Goal: Information Seeking & Learning: Find specific fact

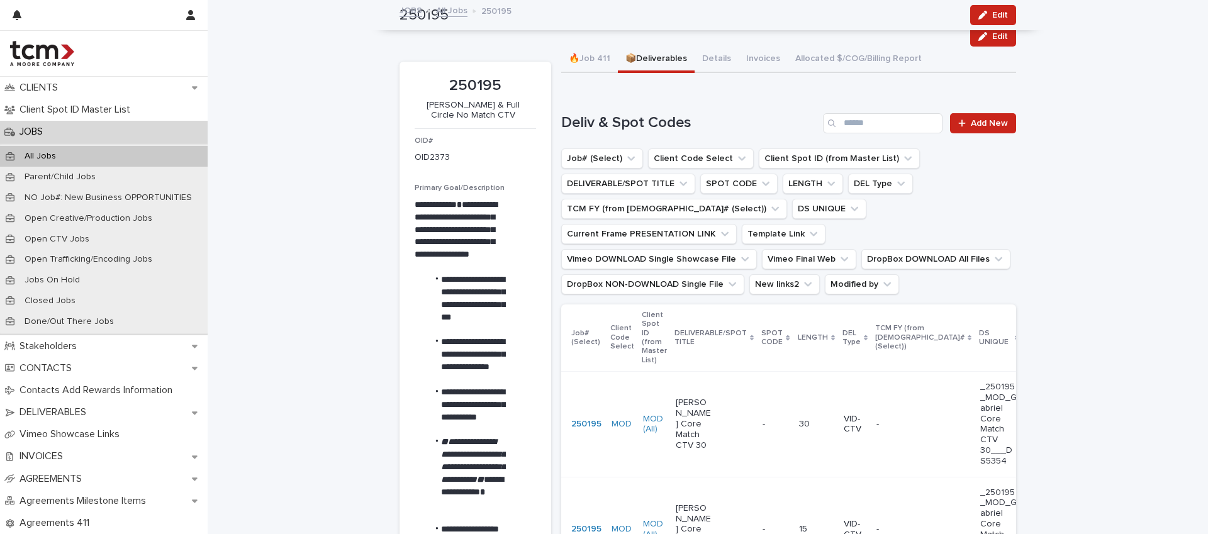
scroll to position [1261, 0]
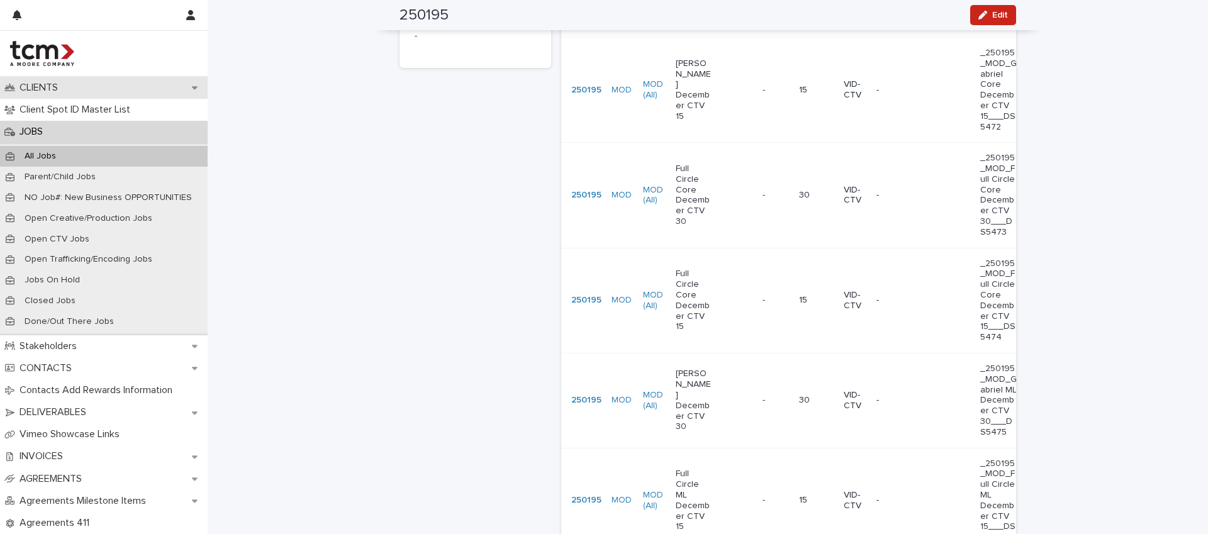
click at [56, 90] on p "CLIENTS" at bounding box center [40, 88] width 53 height 12
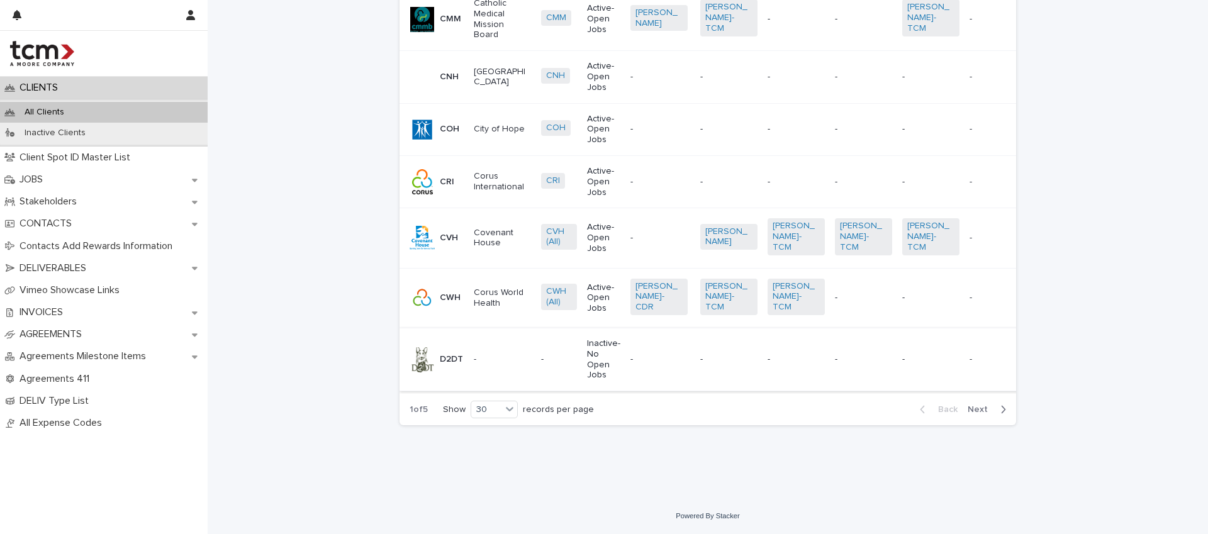
scroll to position [1584, 0]
click at [978, 412] on span "Next" at bounding box center [982, 409] width 28 height 9
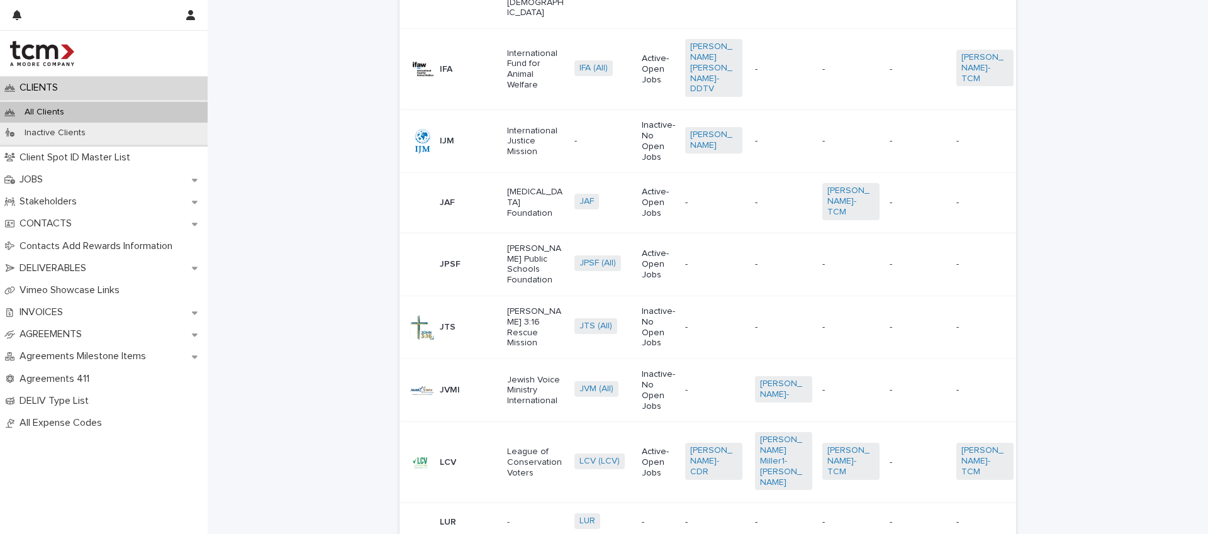
scroll to position [1753, 0]
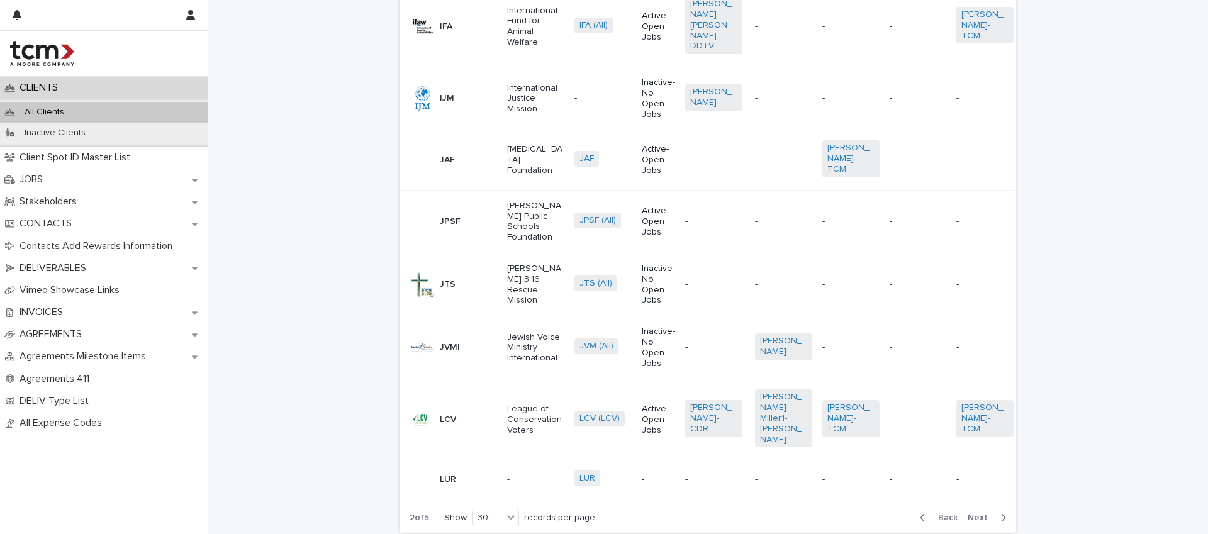
click at [963, 512] on button "Next" at bounding box center [989, 517] width 53 height 11
click at [979, 513] on span "Next" at bounding box center [982, 517] width 28 height 9
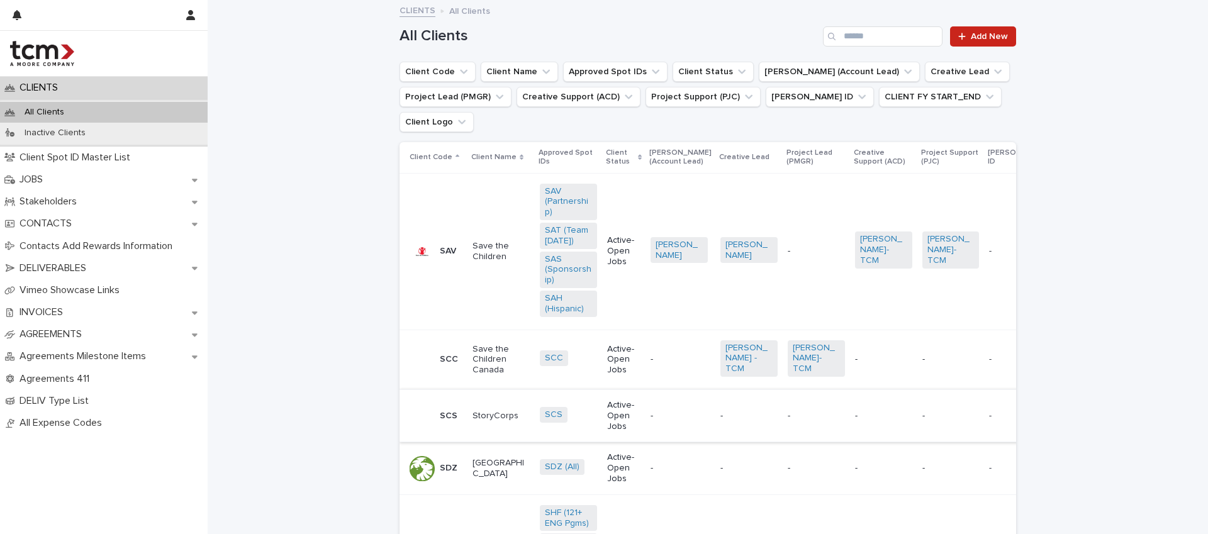
scroll to position [257, 0]
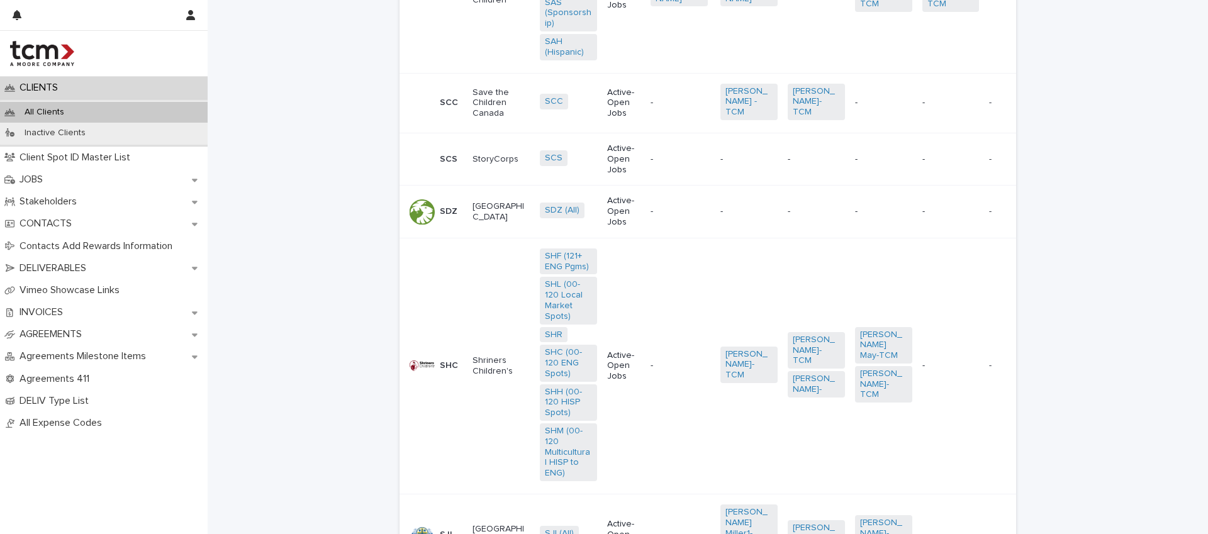
click at [655, 101] on p "-" at bounding box center [679, 103] width 57 height 11
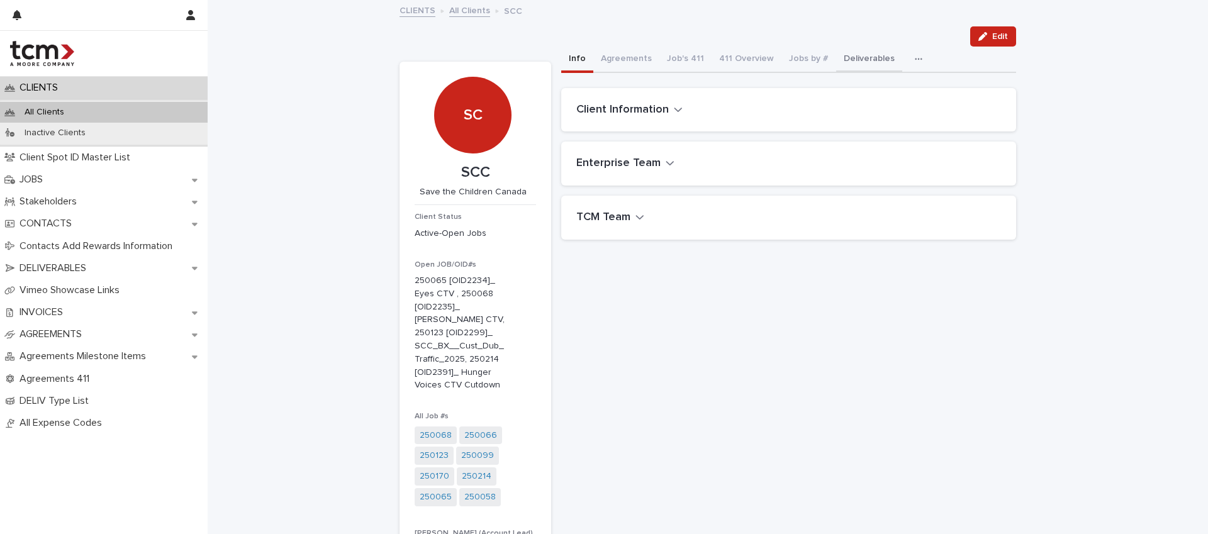
click at [853, 59] on button "Deliverables" at bounding box center [869, 60] width 66 height 26
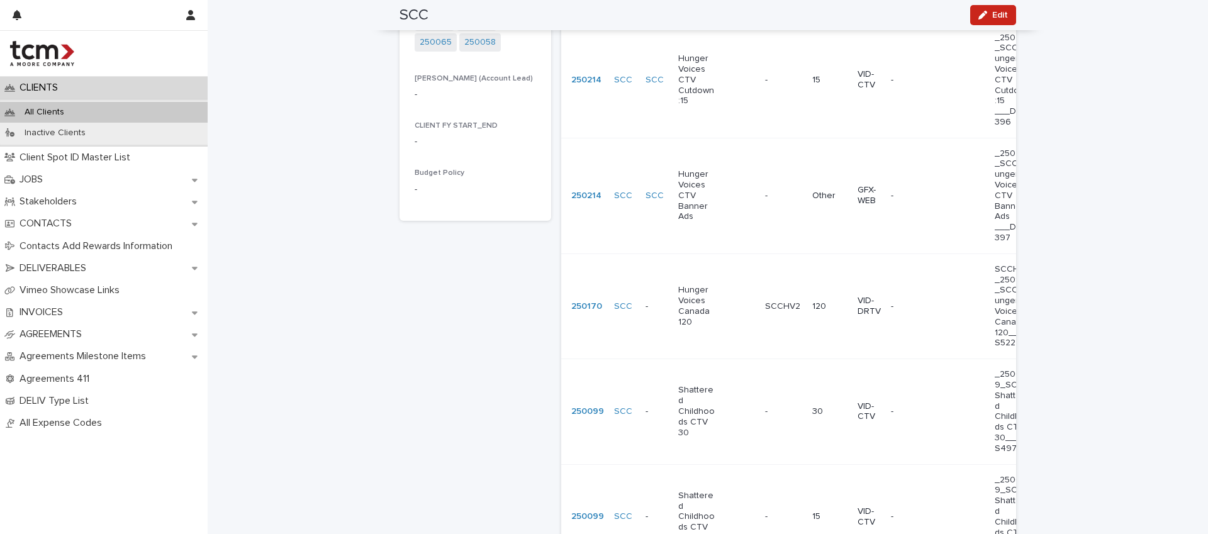
scroll to position [713, 0]
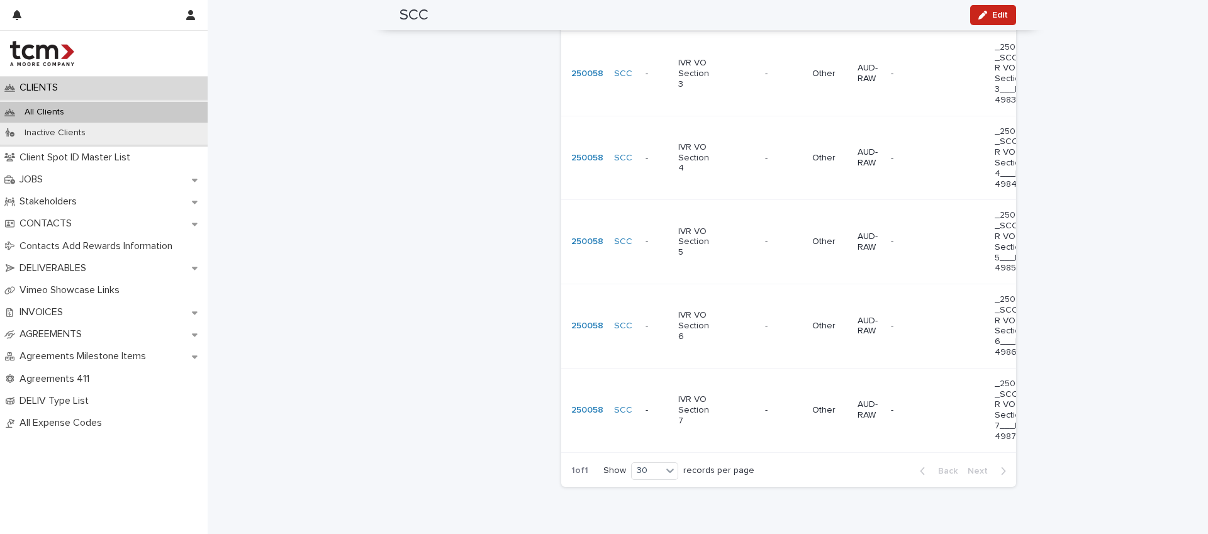
scroll to position [2015, 0]
click at [44, 177] on p "JOBS" at bounding box center [33, 180] width 38 height 12
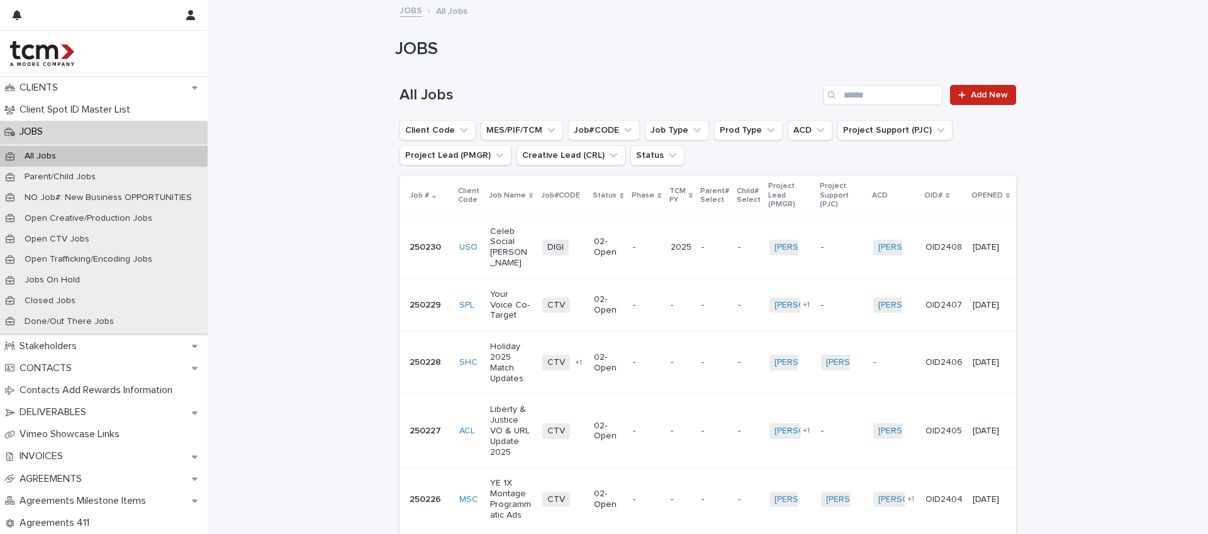
click at [696, 268] on td "-" at bounding box center [714, 247] width 36 height 63
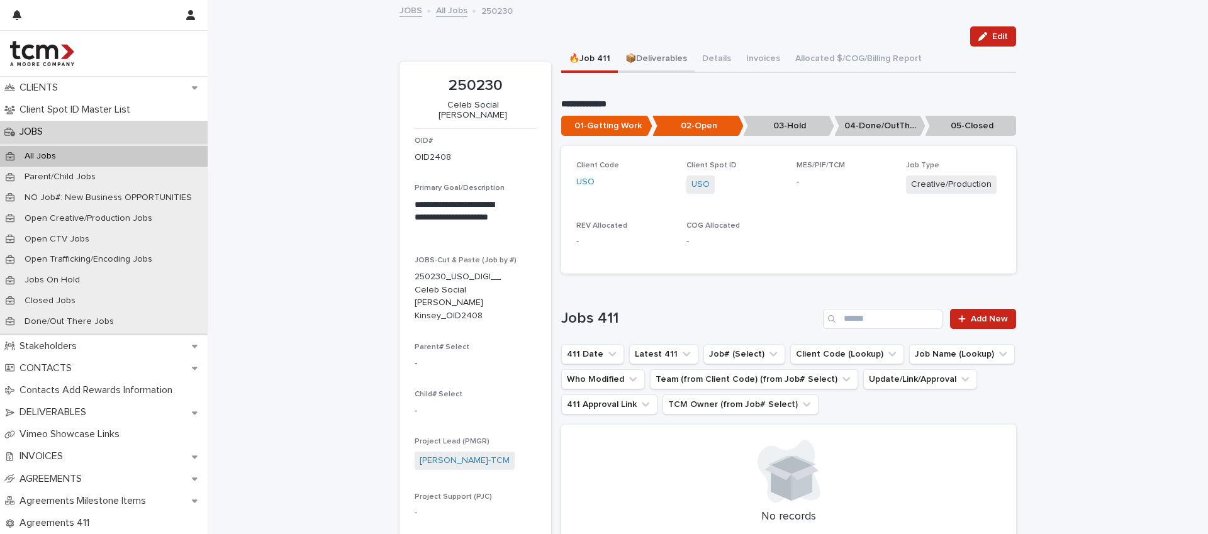
click at [659, 53] on button "📦Deliverables" at bounding box center [656, 60] width 77 height 26
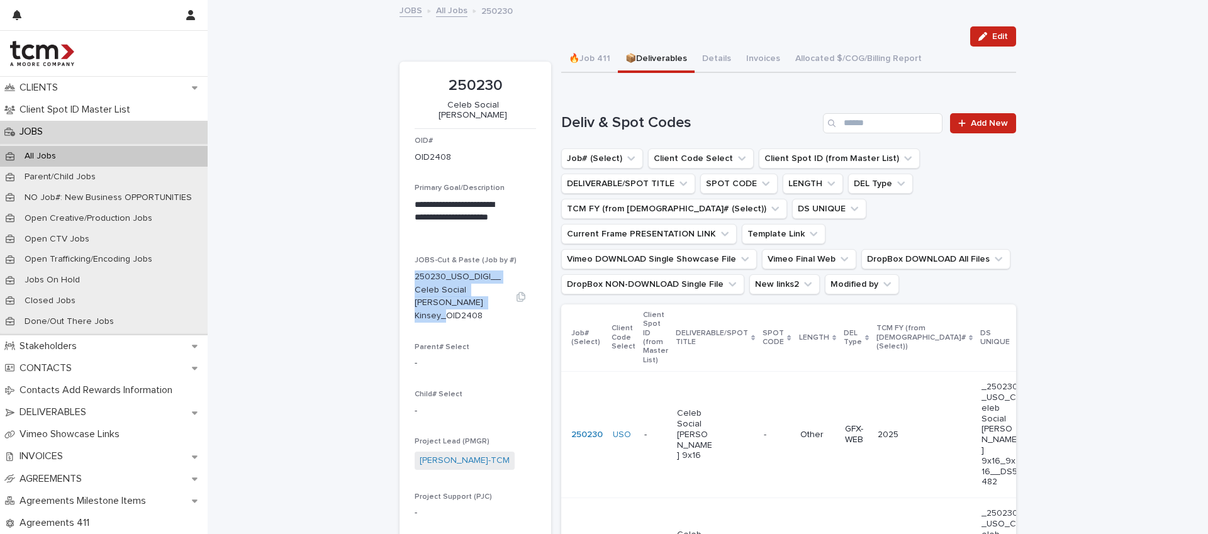
drag, startPoint x: 410, startPoint y: 266, endPoint x: 480, endPoint y: 299, distance: 77.7
click at [480, 299] on div "JOBS-Cut & Paste (Job by #) 250230_USO_DIGI__Celeb Social [PERSON_NAME] Kinsey_…" at bounding box center [475, 294] width 121 height 77
copy p "250230_USO_DIGI__Celeb Social [PERSON_NAME] Kinsey_OID2408"
click at [355, 330] on div "**********" at bounding box center [708, 382] width 1000 height 763
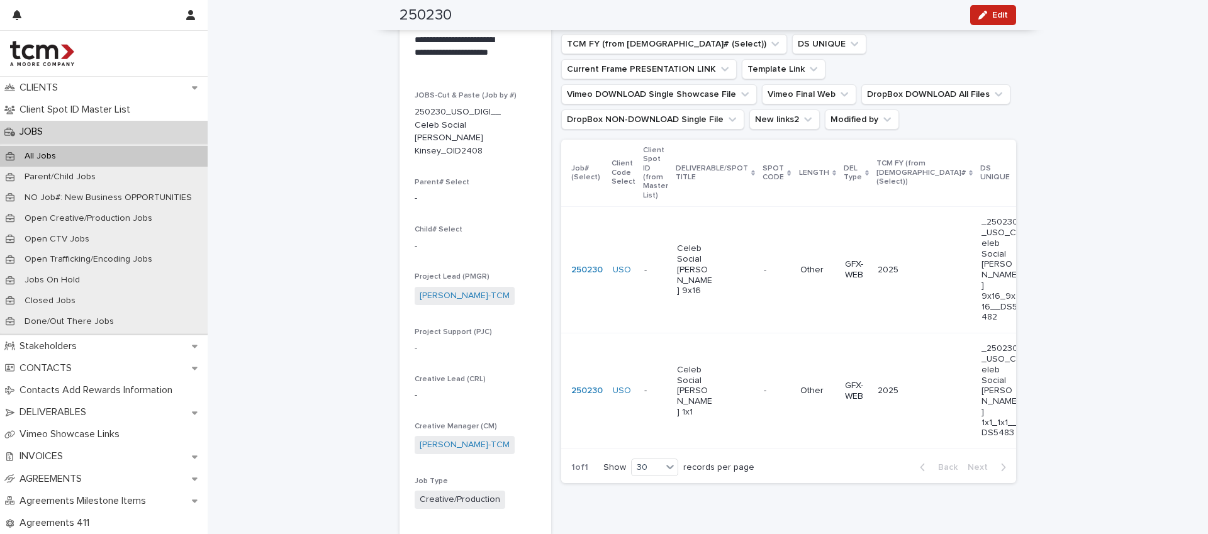
scroll to position [165, 0]
click at [759, 279] on td "- -" at bounding box center [777, 270] width 36 height 126
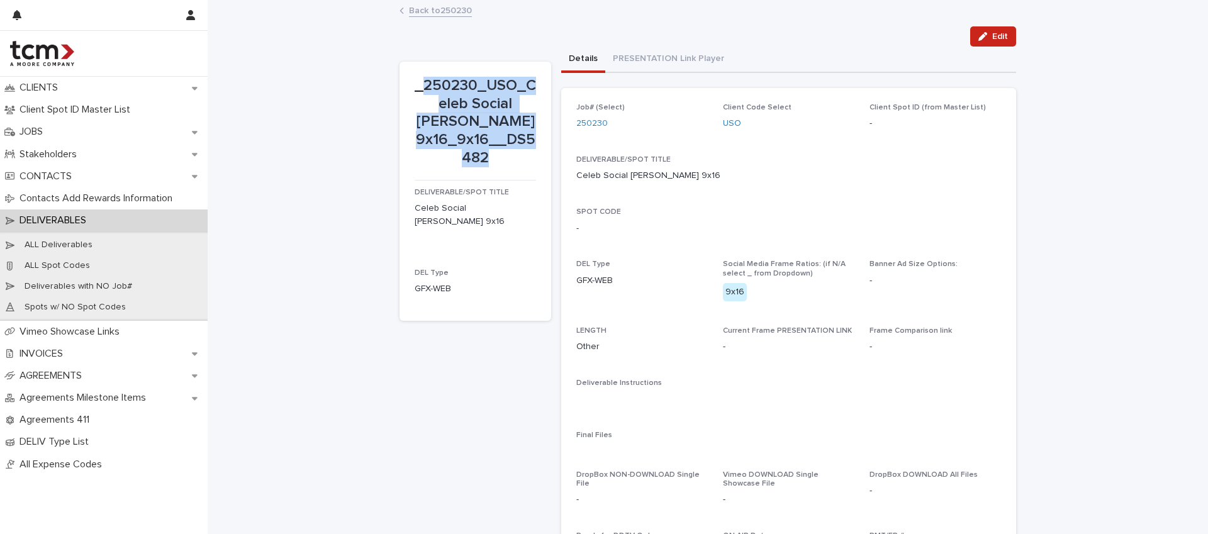
drag, startPoint x: 427, startPoint y: 84, endPoint x: 513, endPoint y: 167, distance: 119.7
click at [513, 167] on p "_250230_USO_Celeb Social [PERSON_NAME] 9x16_9x16__DS5482" at bounding box center [475, 122] width 121 height 91
copy p "250230_USO_Celeb Social [PERSON_NAME] 9x16_9x16__DS5482"
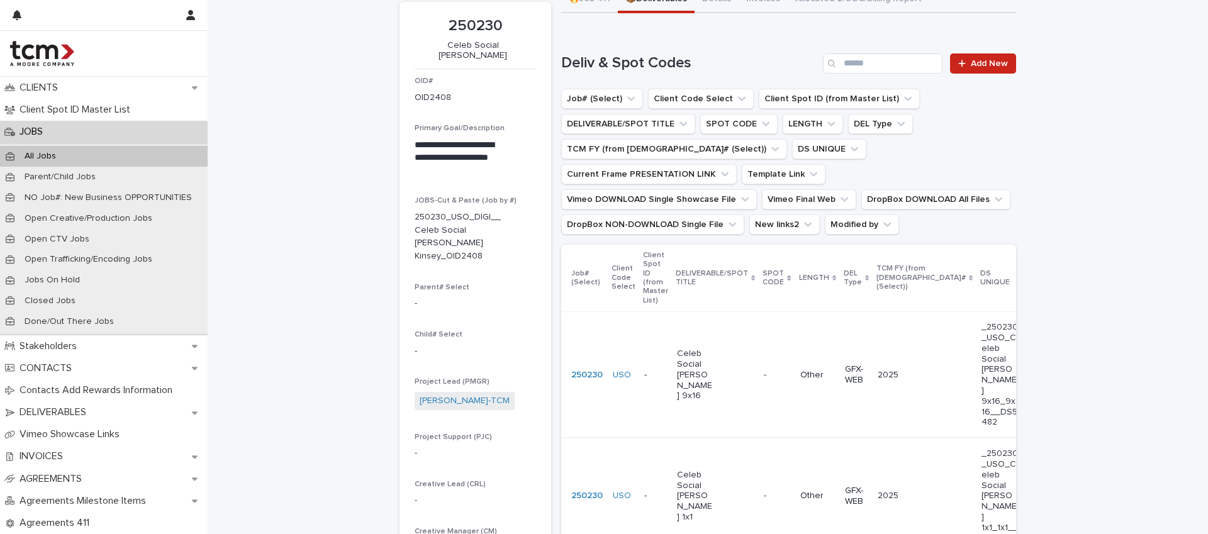
scroll to position [114, 0]
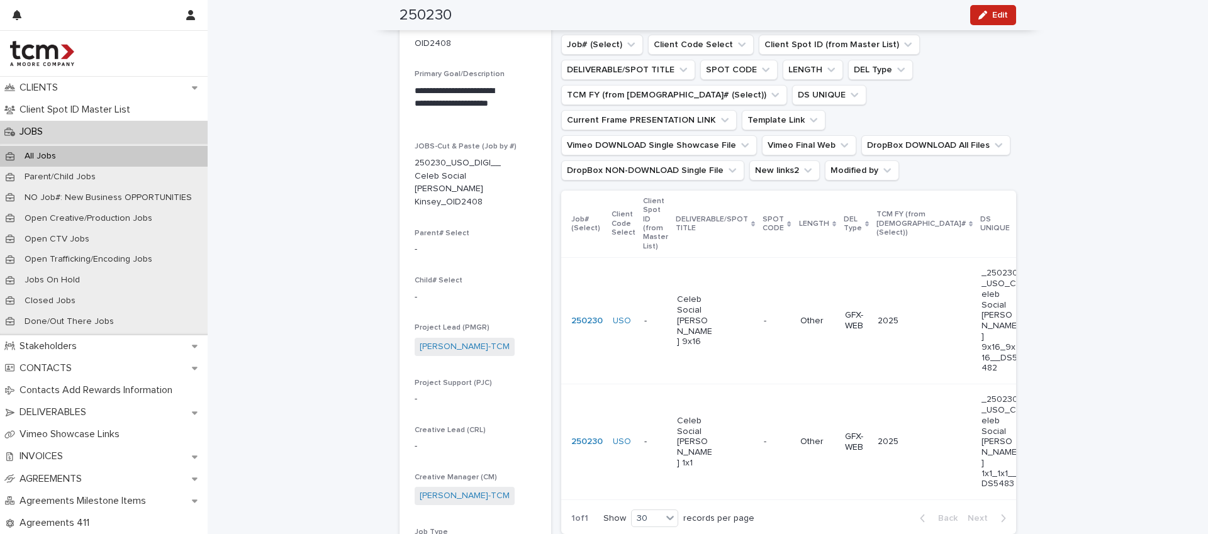
click at [764, 434] on p "-" at bounding box center [766, 440] width 5 height 13
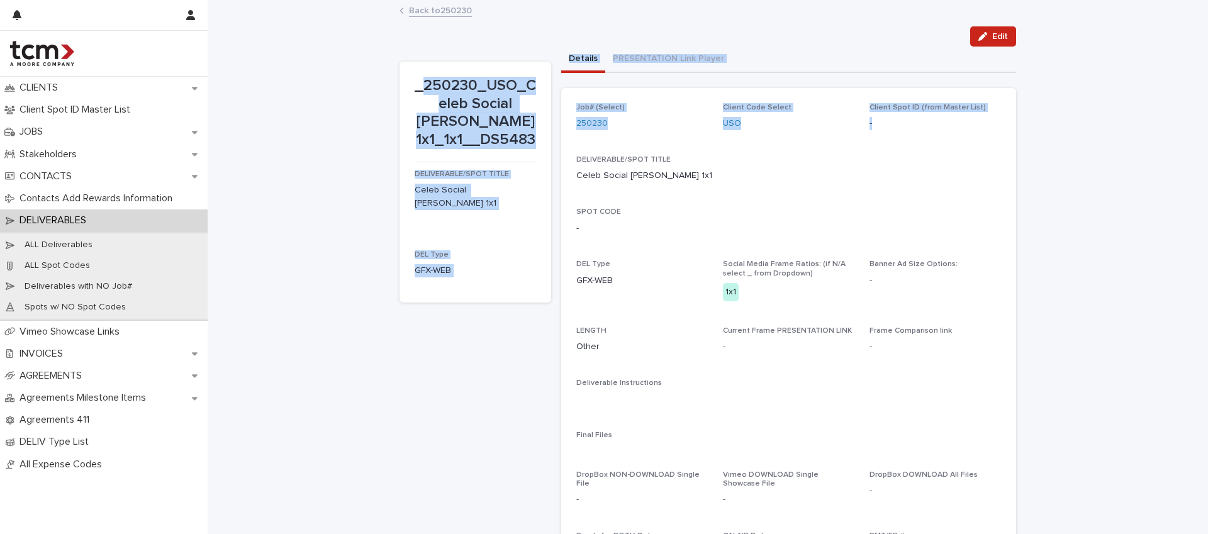
drag, startPoint x: 427, startPoint y: 84, endPoint x: 554, endPoint y: 153, distance: 145.0
click at [554, 153] on div "_250230_USO_Celeb Social [PERSON_NAME] 1x1_1x1__DS5483 DELIVERABLE/SPOT TITLE C…" at bounding box center [708, 397] width 617 height 700
click at [497, 145] on p "_250230_USO_Celeb Social [PERSON_NAME] 1x1_1x1__DS5483" at bounding box center [475, 113] width 121 height 72
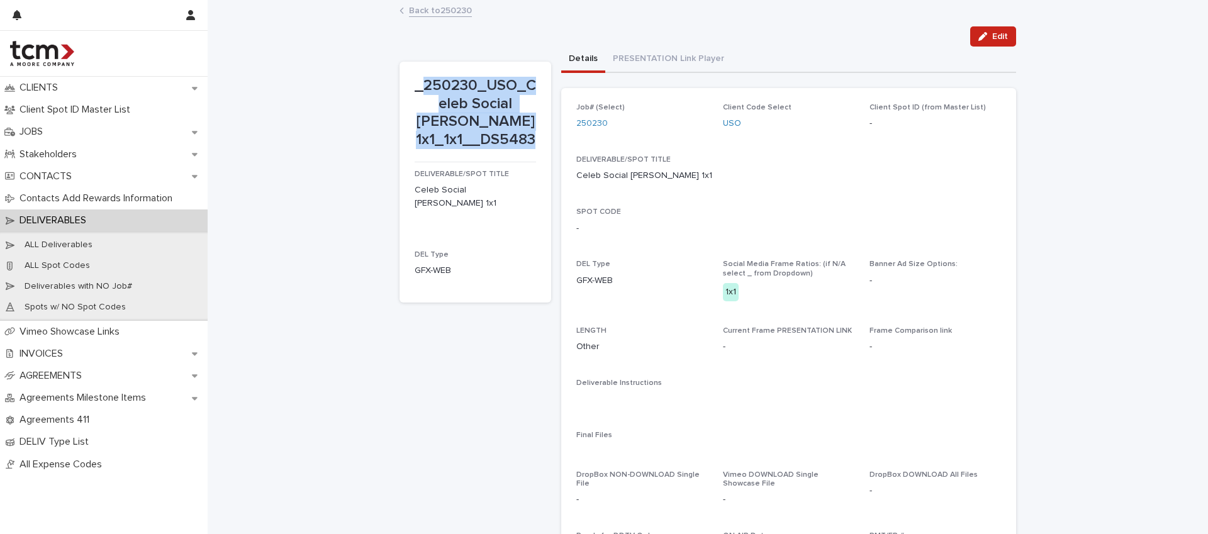
drag, startPoint x: 427, startPoint y: 84, endPoint x: 527, endPoint y: 142, distance: 115.3
click at [527, 142] on p "_250230_USO_Celeb Social [PERSON_NAME] 1x1_1x1__DS5483" at bounding box center [475, 113] width 121 height 72
copy p "250230_USO_Celeb Social [PERSON_NAME] 1x1_1x1__DS5483"
click at [367, 86] on div "Loading... Saving… Loading... Saving… _250230_USO_Celeb Social [PERSON_NAME] 1x…" at bounding box center [708, 405] width 1000 height 808
